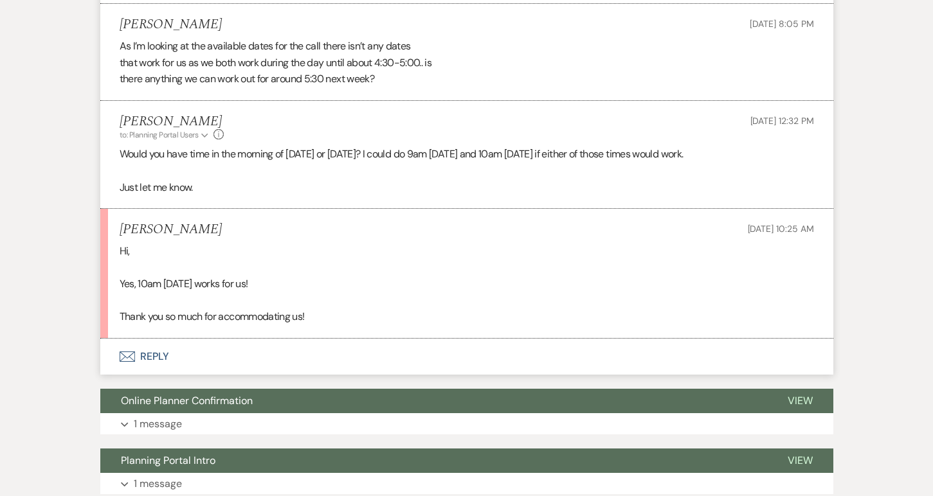
scroll to position [842, 0]
click at [147, 339] on button "Envelope Reply" at bounding box center [466, 357] width 733 height 36
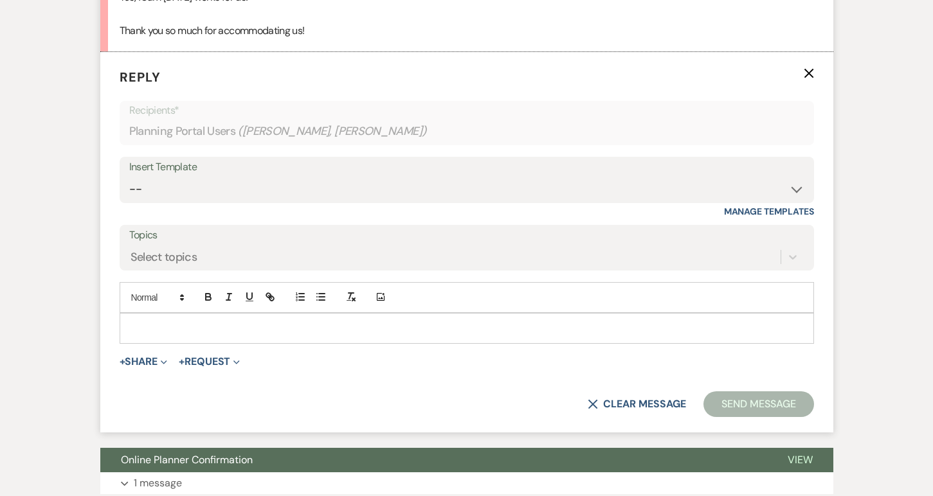
scroll to position [1139, 0]
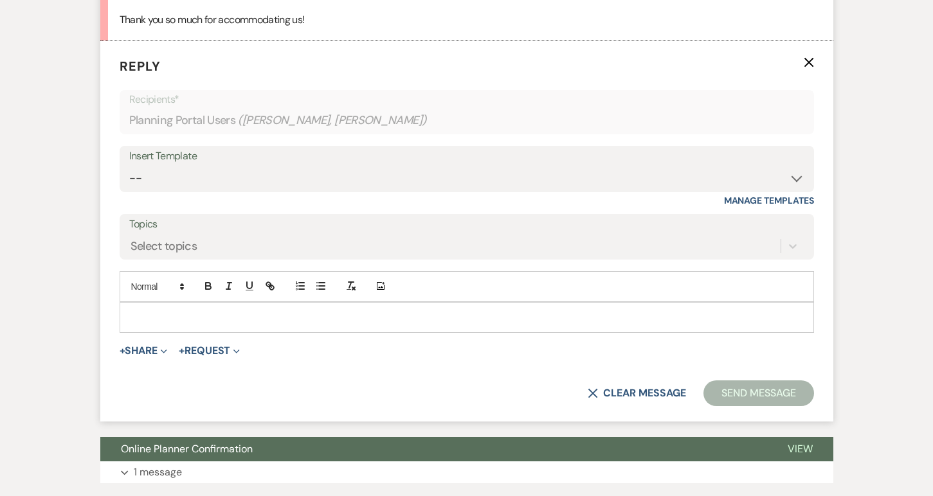
click at [153, 303] on div at bounding box center [466, 318] width 693 height 30
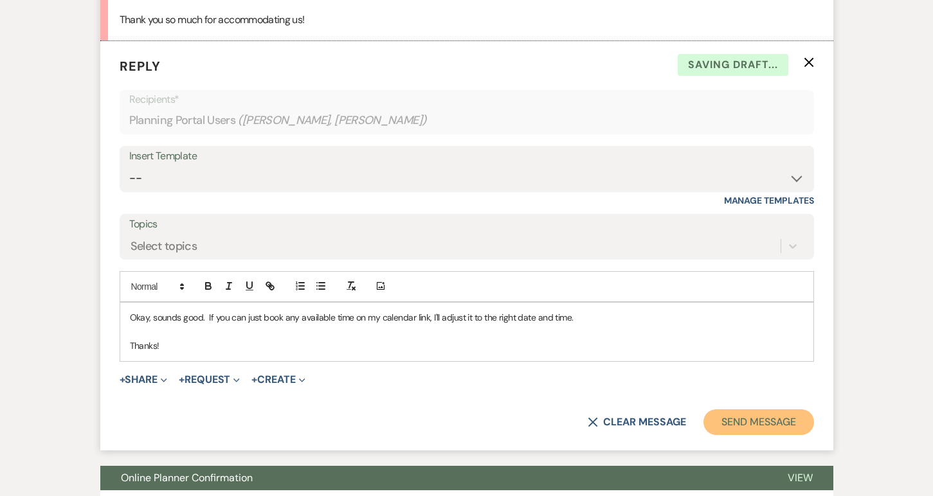
click at [779, 410] on button "Send Message" at bounding box center [758, 423] width 110 height 26
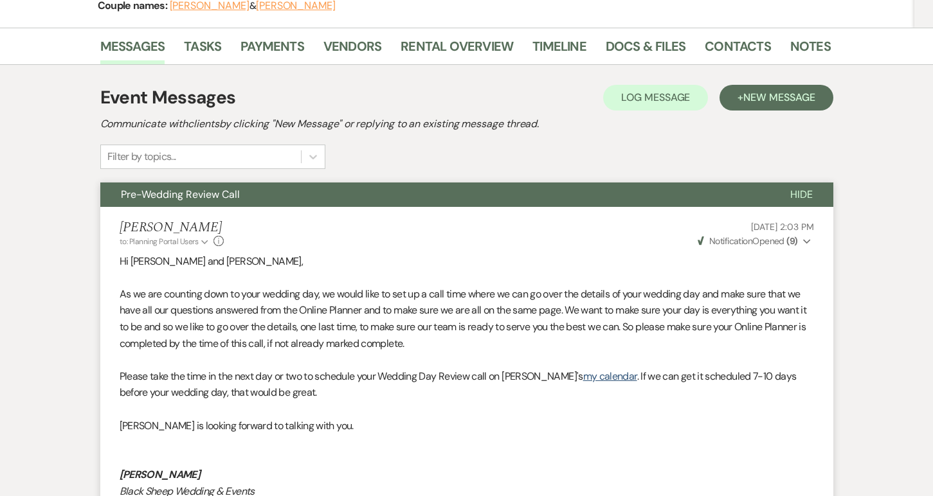
scroll to position [0, 0]
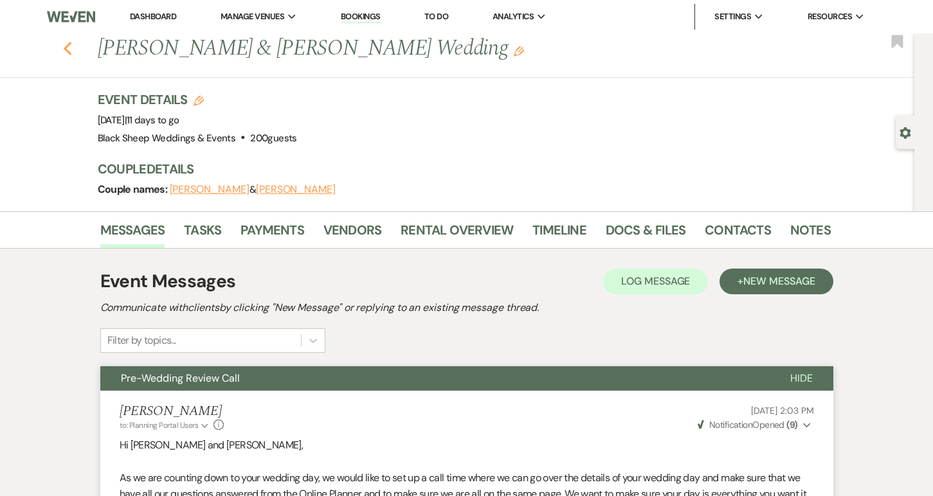
click at [68, 47] on icon "Previous" at bounding box center [68, 48] width 10 height 15
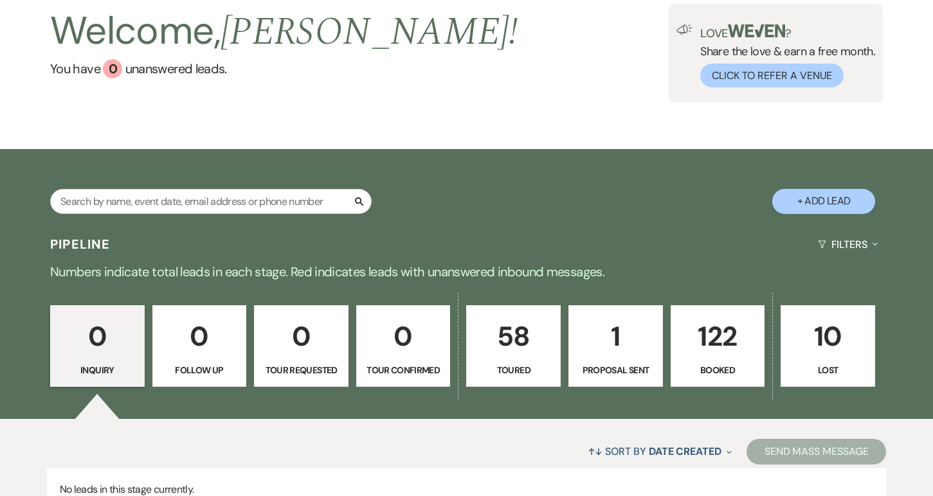
scroll to position [190, 0]
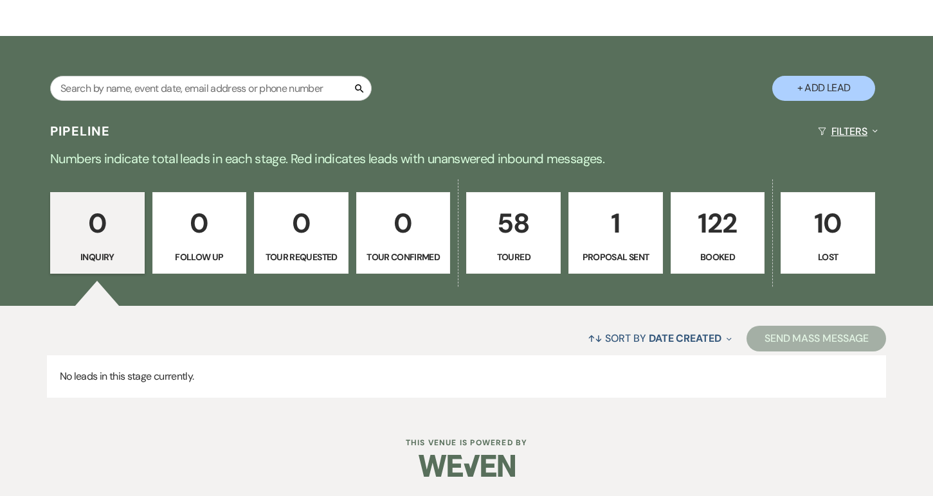
click at [865, 127] on button "Filters Expand" at bounding box center [848, 131] width 70 height 34
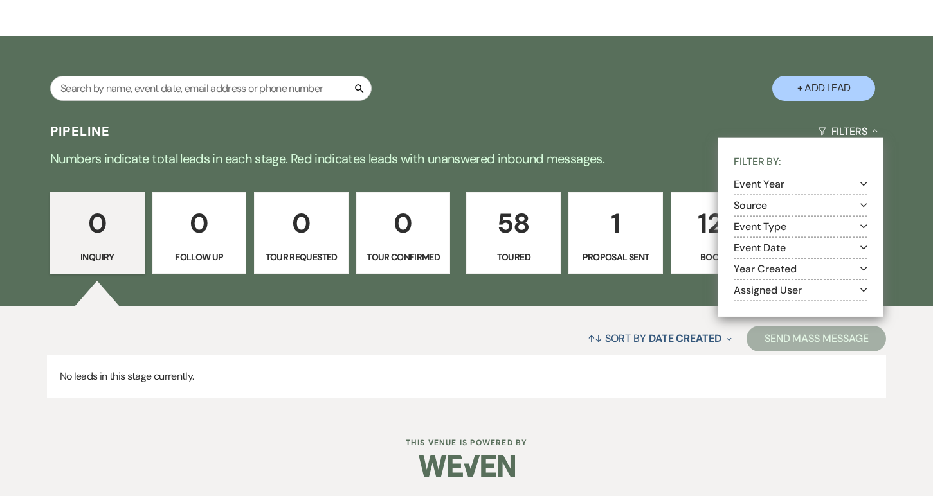
click at [775, 269] on button "Year Created Expand" at bounding box center [801, 269] width 134 height 10
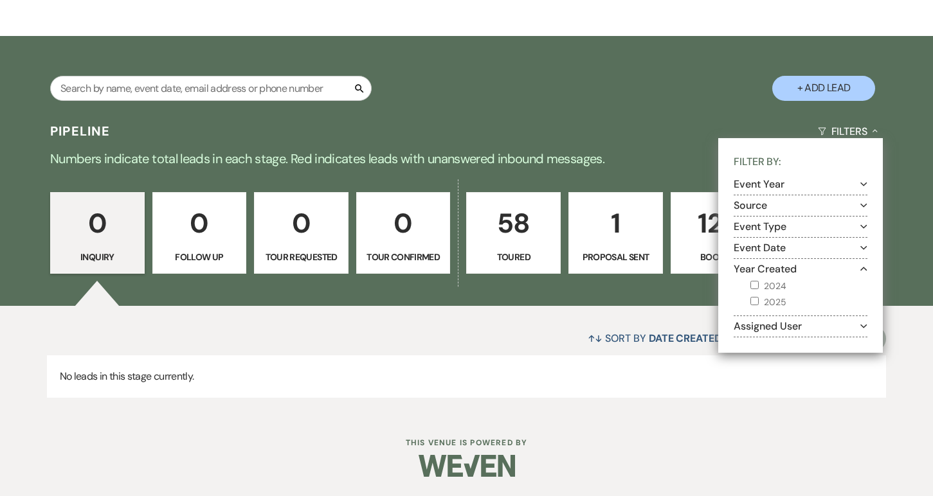
click at [764, 181] on button "Event Year Expand" at bounding box center [801, 184] width 134 height 10
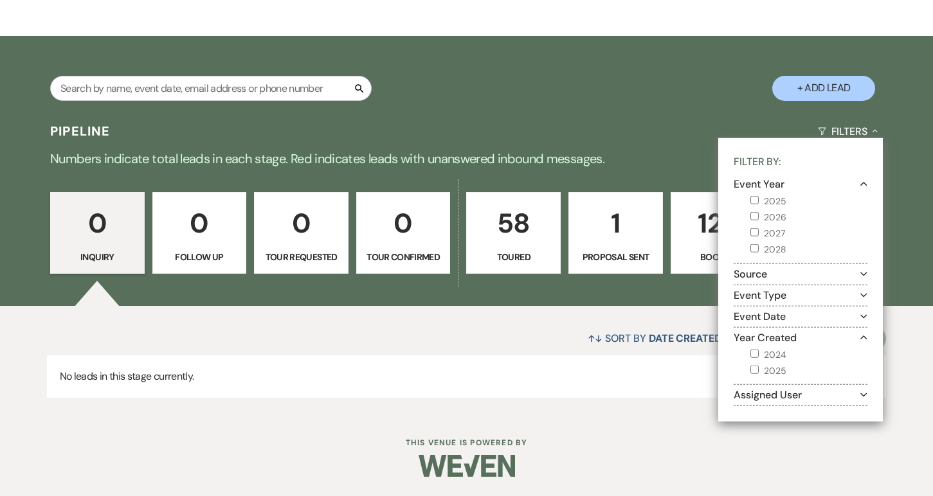
click at [752, 217] on input "2026" at bounding box center [754, 216] width 8 height 8
checkbox input "true"
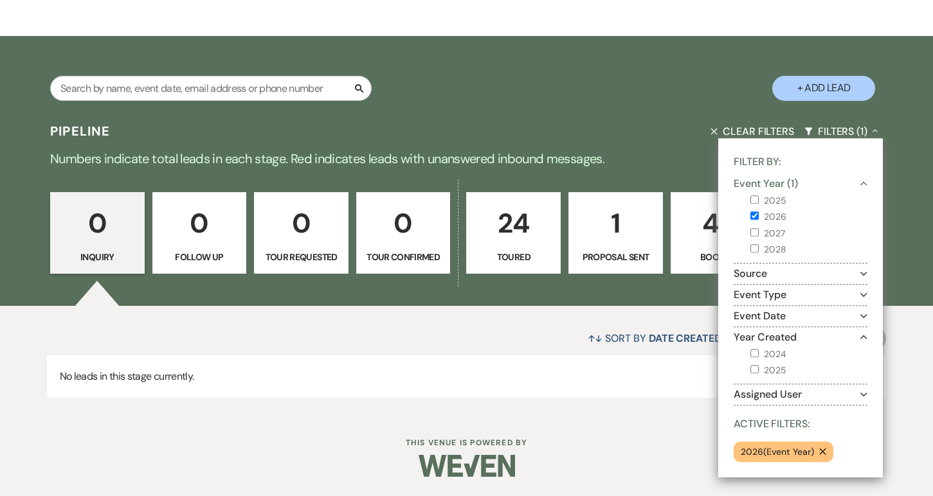
click at [773, 451] on p "2026 ( Event Year )" at bounding box center [777, 452] width 73 height 14
click at [626, 406] on div "↑↓ Sort By Date Created Expand Send Mass Message No leads in this stage current…" at bounding box center [466, 359] width 933 height 107
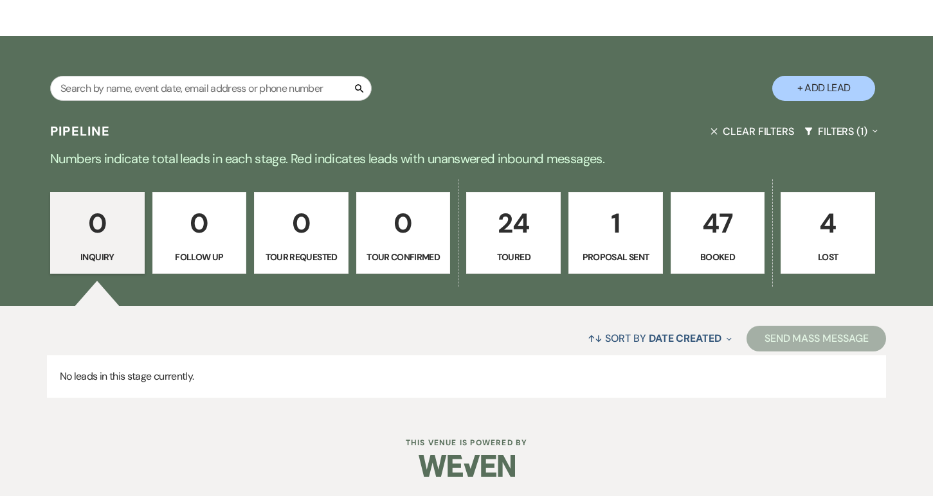
click at [726, 239] on p "47" at bounding box center [718, 223] width 78 height 43
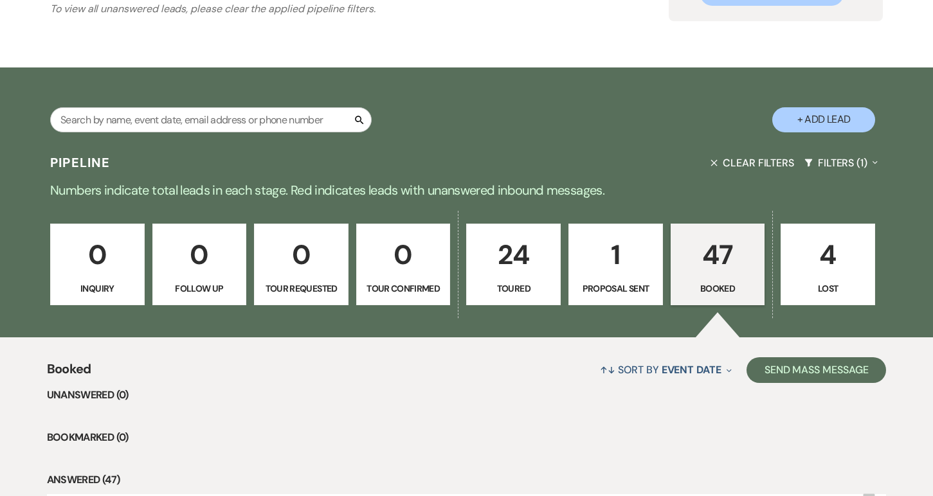
scroll to position [190, 0]
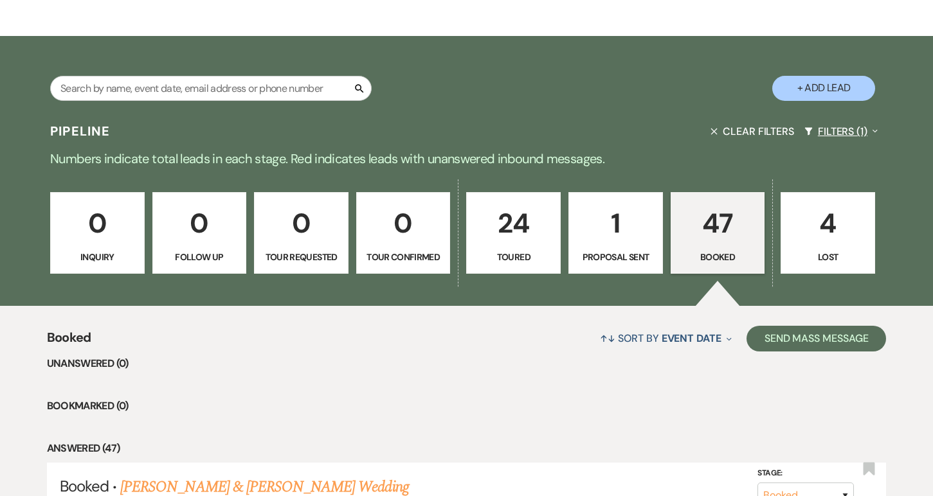
click at [843, 131] on button "Filters (1) Expand" at bounding box center [841, 131] width 84 height 34
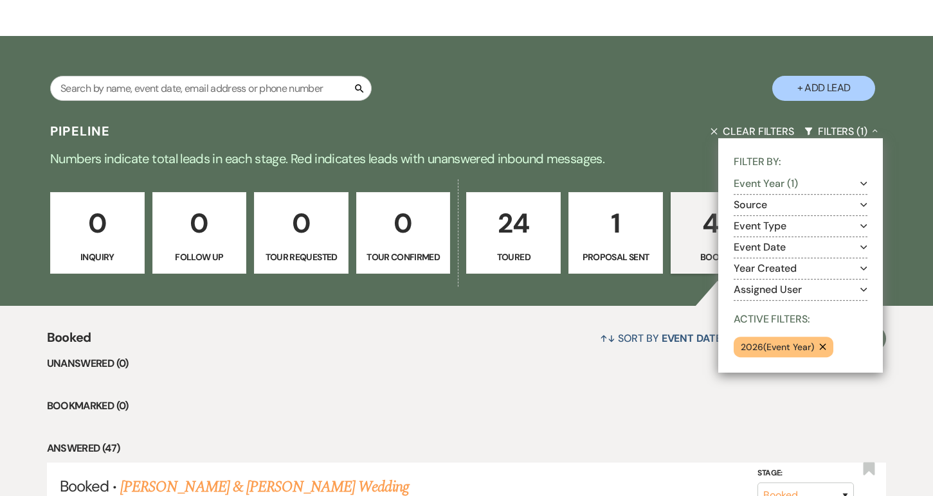
click at [860, 182] on use "button" at bounding box center [863, 184] width 7 height 4
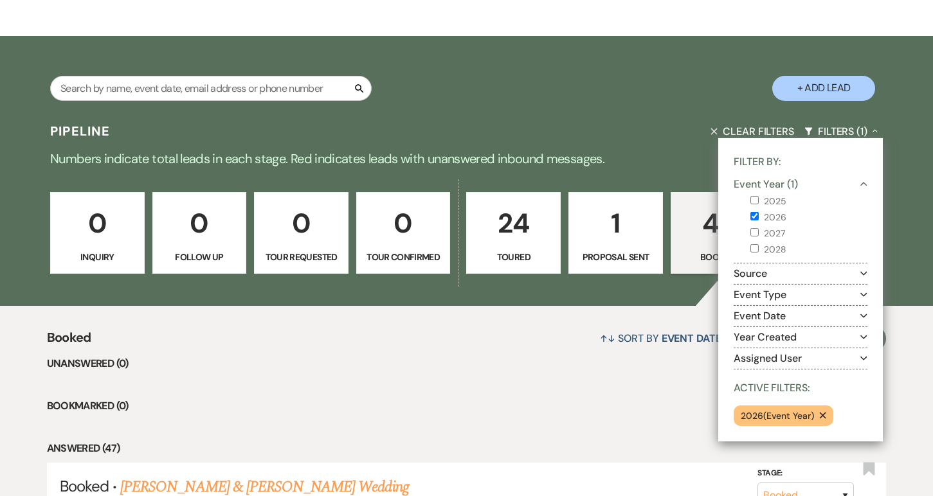
click at [757, 196] on input "2025" at bounding box center [754, 199] width 8 height 8
checkbox input "true"
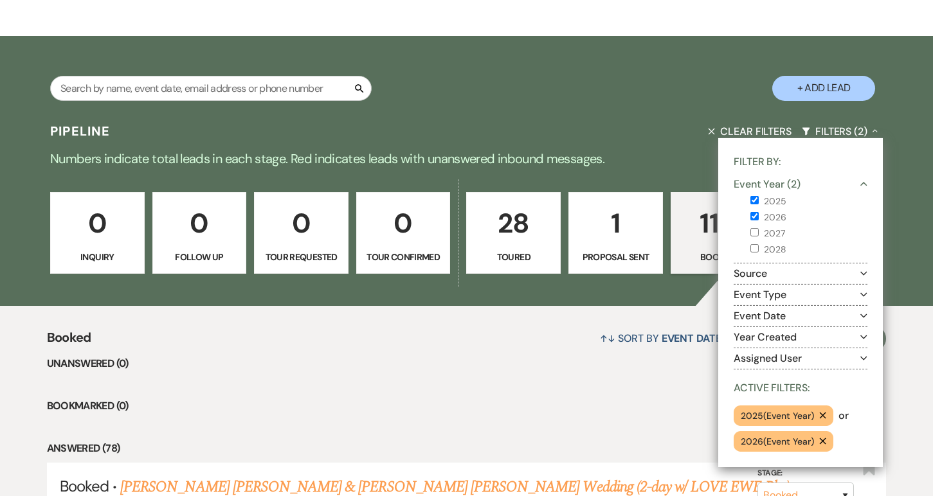
click at [757, 216] on input "2026" at bounding box center [754, 216] width 8 height 8
checkbox input "false"
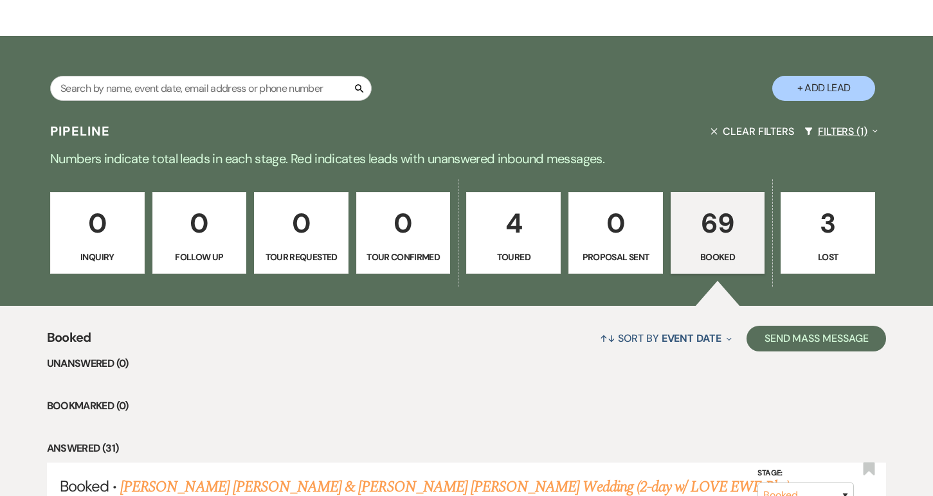
click at [838, 129] on button "Filters (1) Expand" at bounding box center [841, 131] width 84 height 34
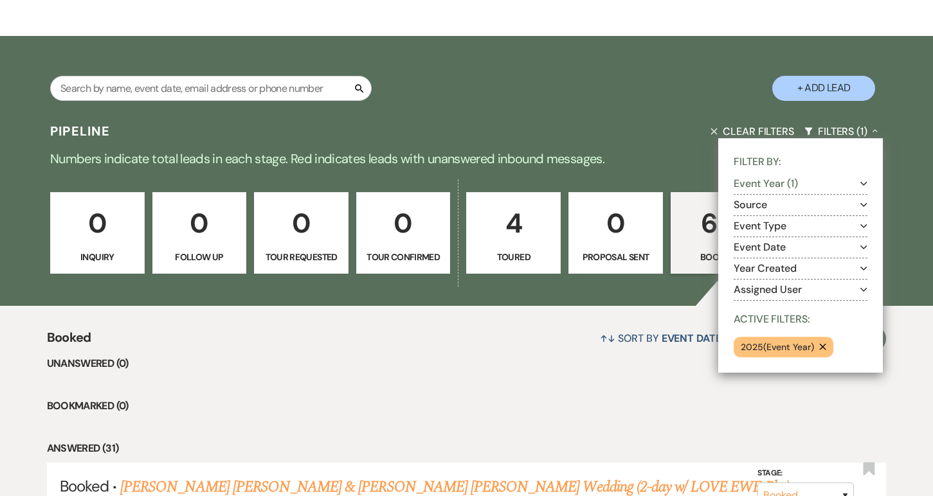
click at [861, 182] on use "button" at bounding box center [863, 184] width 7 height 4
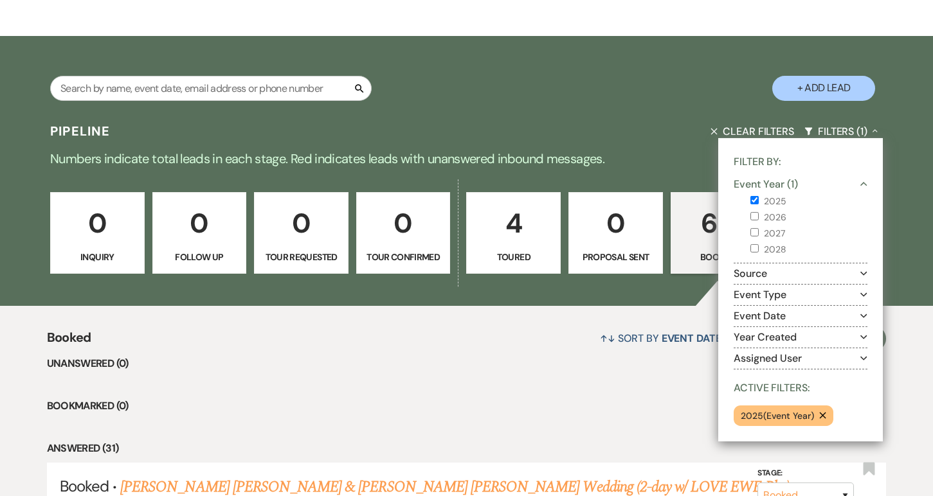
click at [754, 195] on label "2025" at bounding box center [808, 201] width 117 height 16
click at [754, 195] on input "2025" at bounding box center [754, 199] width 8 height 8
checkbox input "false"
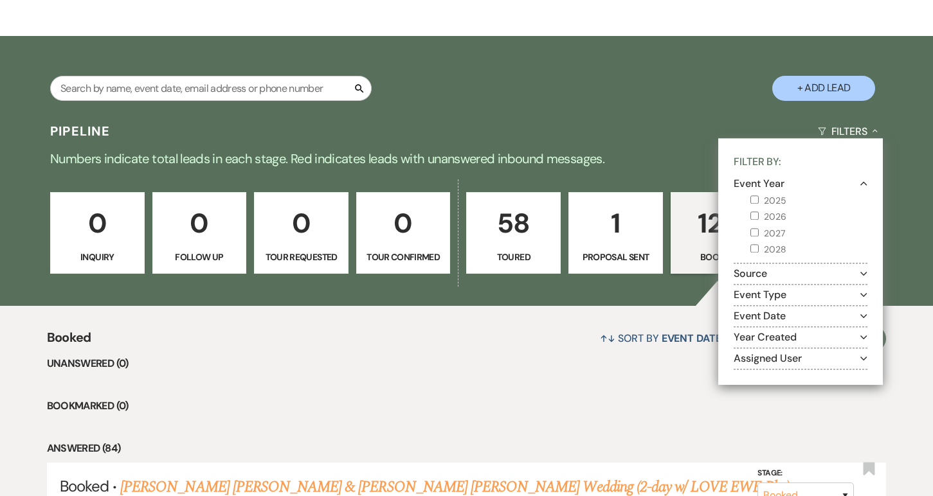
click at [754, 230] on input "2027" at bounding box center [754, 232] width 8 height 8
checkbox input "true"
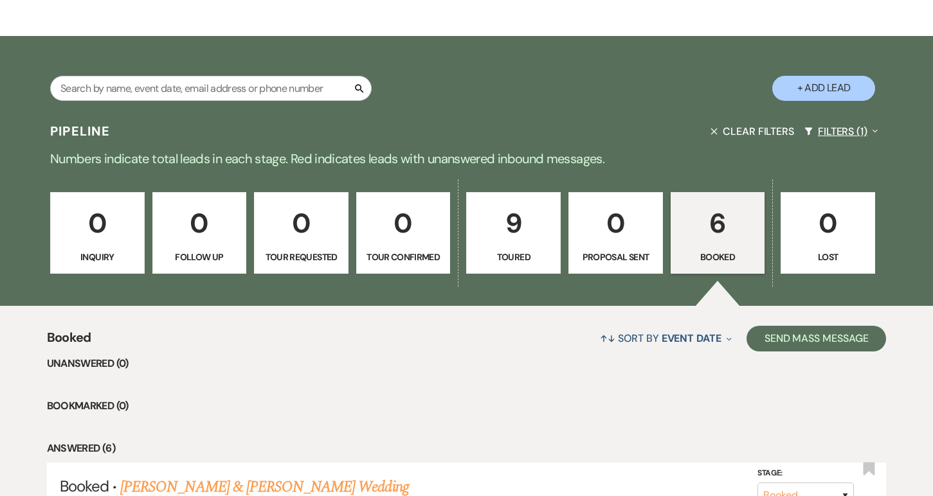
click at [849, 134] on button "Filters (1) Expand" at bounding box center [841, 131] width 84 height 34
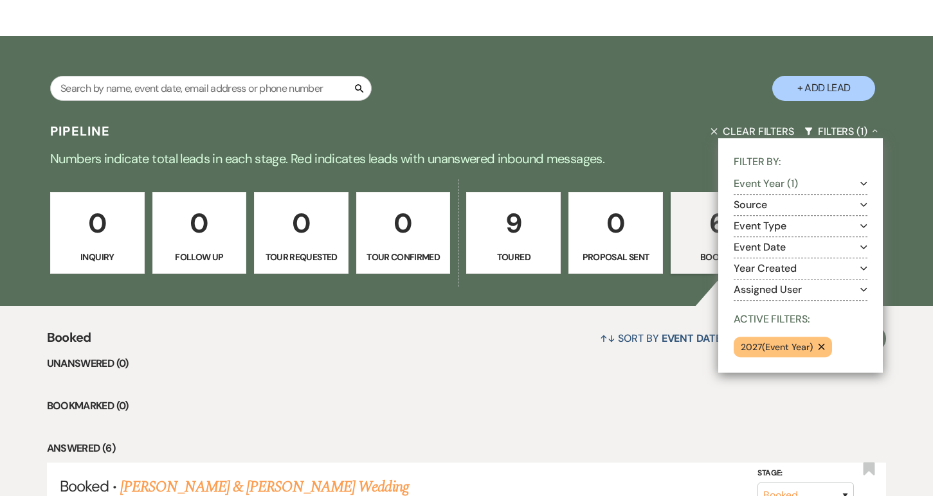
click at [824, 347] on icon "Remove" at bounding box center [821, 346] width 7 height 7
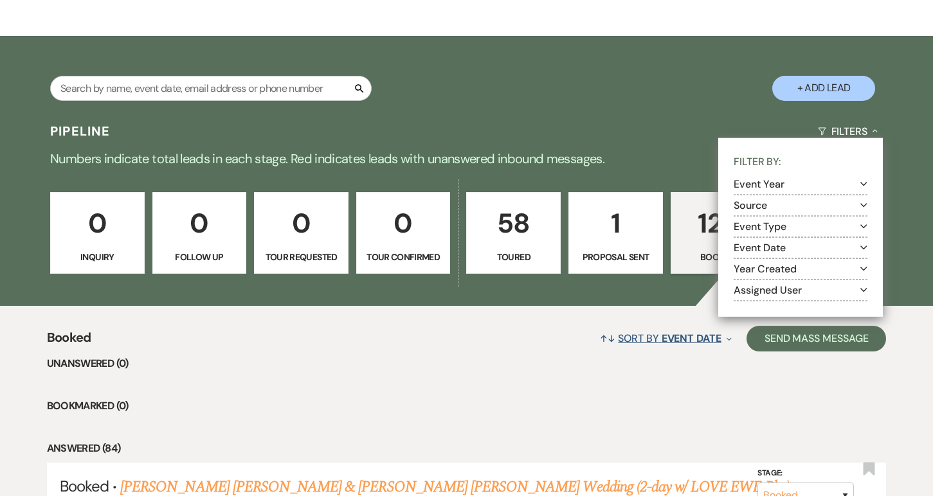
click at [671, 346] on button "↑↓ Sort By Event Date Expand" at bounding box center [665, 338] width 141 height 34
